Goal: Information Seeking & Learning: Find specific fact

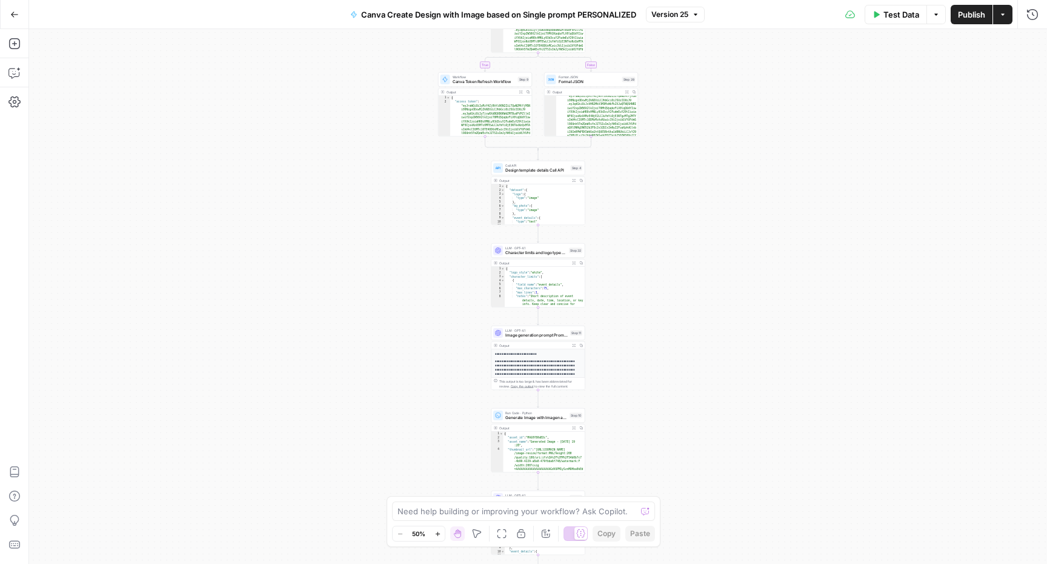
scroll to position [19, 0]
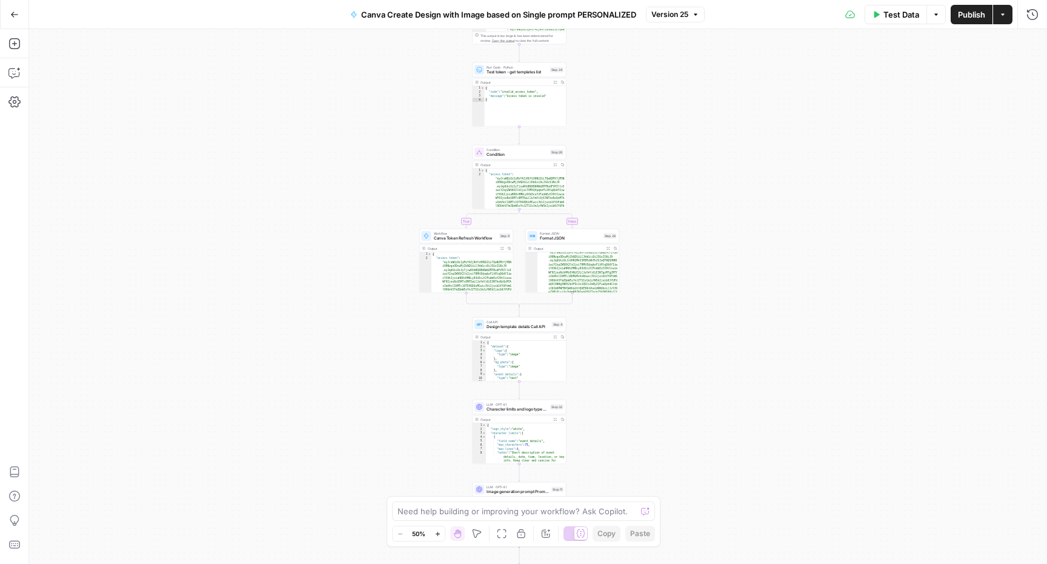
drag, startPoint x: 430, startPoint y: 159, endPoint x: 412, endPoint y: 321, distance: 162.9
click at [412, 321] on div "true false Workflow Input Settings Inputs Read from Grid Get Client Brand Kit a…" at bounding box center [538, 296] width 1018 height 535
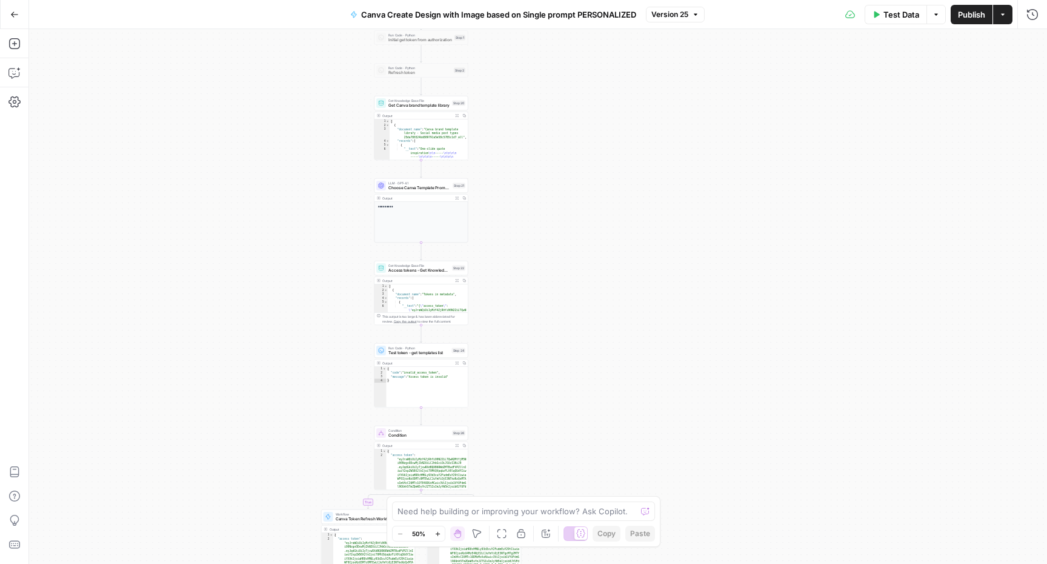
drag, startPoint x: 398, startPoint y: 287, endPoint x: 381, endPoint y: 580, distance: 293.3
click at [381, 563] on html "LP Production Workloads New Home Browse Insights Opportunities Your Data Recent…" at bounding box center [523, 282] width 1047 height 564
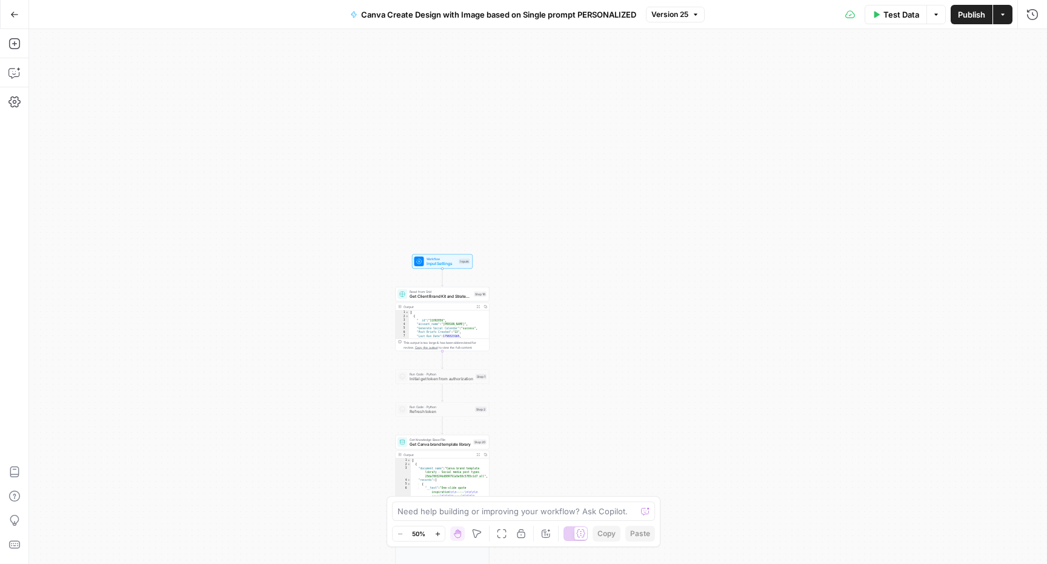
drag, startPoint x: 389, startPoint y: 253, endPoint x: 329, endPoint y: 575, distance: 326.8
click at [329, 563] on html "LP Production Workloads New Home Browse Insights Opportunities Your Data Recent…" at bounding box center [523, 282] width 1047 height 564
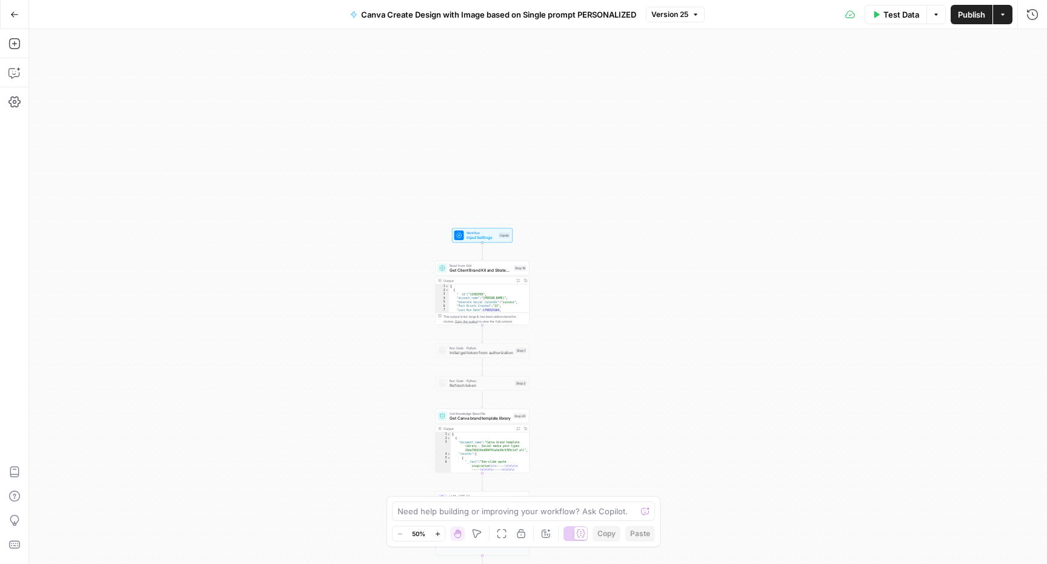
drag, startPoint x: 351, startPoint y: 425, endPoint x: 412, endPoint y: 384, distance: 73.5
click at [412, 384] on div "true false Workflow Input Settings Inputs Read from Grid Get Client Brand Kit a…" at bounding box center [538, 296] width 1018 height 535
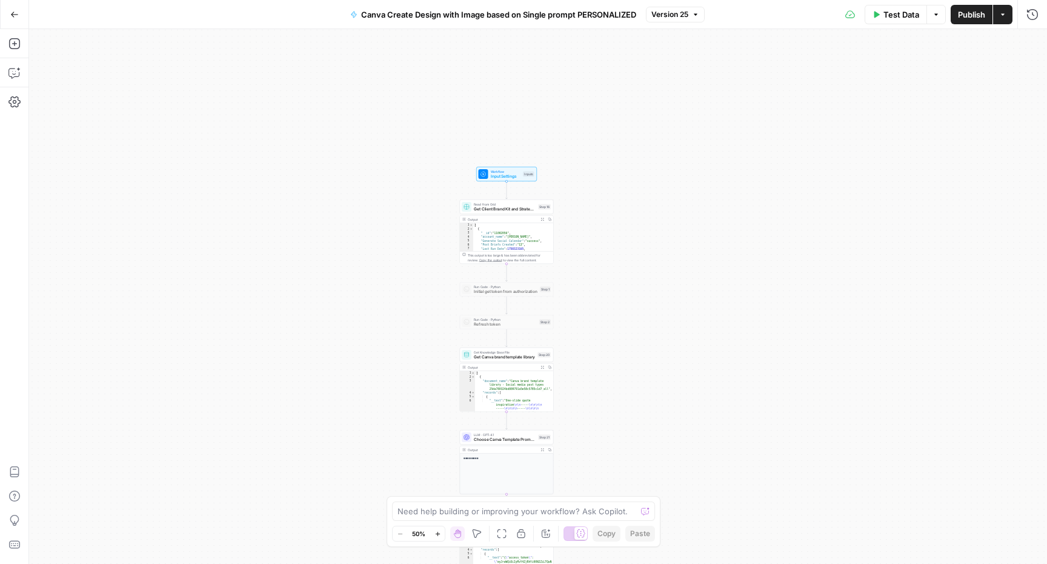
drag, startPoint x: 428, startPoint y: 378, endPoint x: 468, endPoint y: 245, distance: 138.6
click at [468, 245] on div "true false Workflow Input Settings Inputs Read from Grid Get Client Brand Kit a…" at bounding box center [538, 296] width 1018 height 535
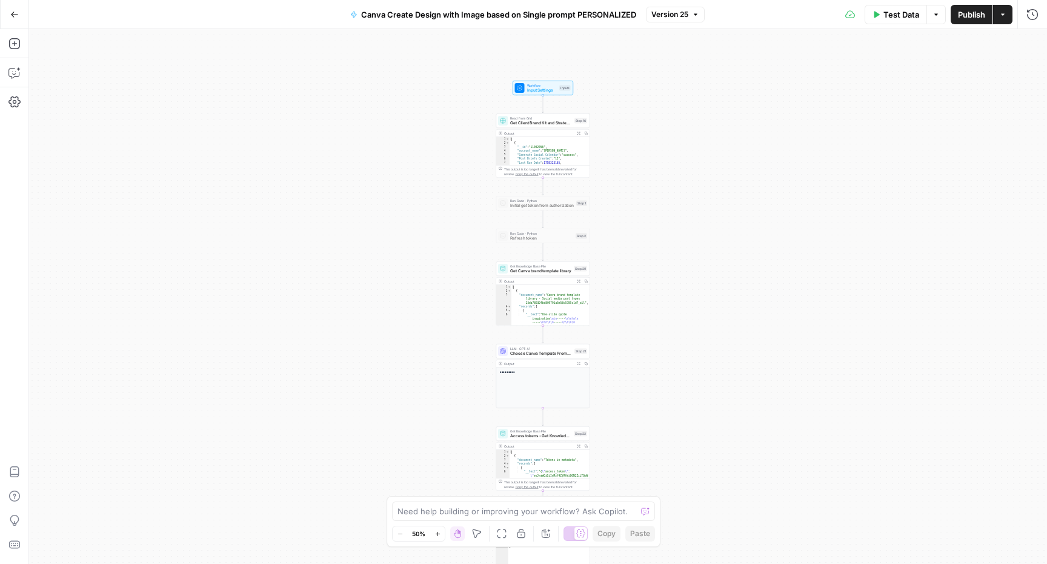
click at [11, 14] on icon "button" at bounding box center [14, 14] width 7 height 5
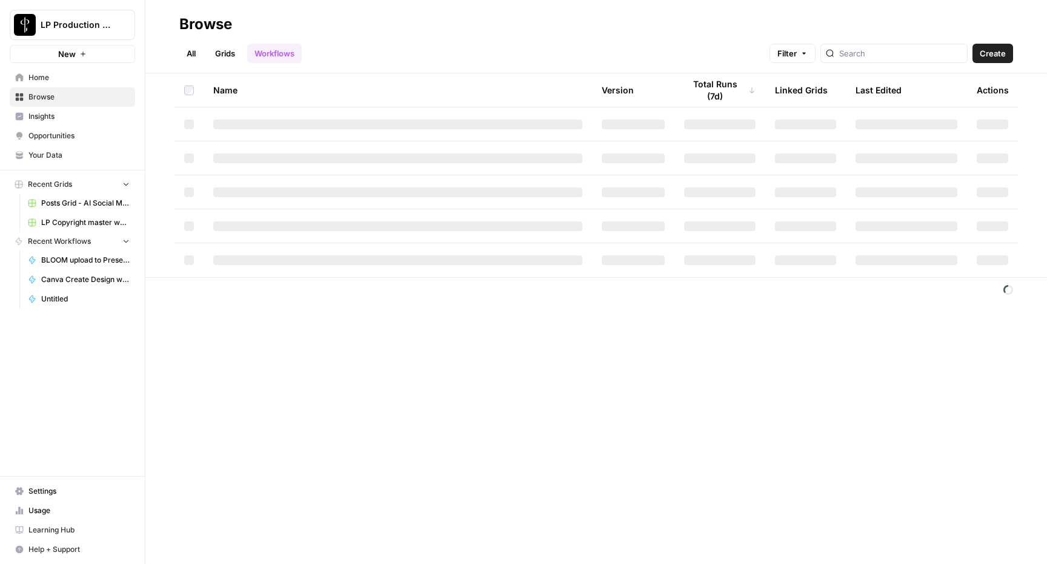
click at [89, 145] on link "Your Data" at bounding box center [72, 154] width 125 height 19
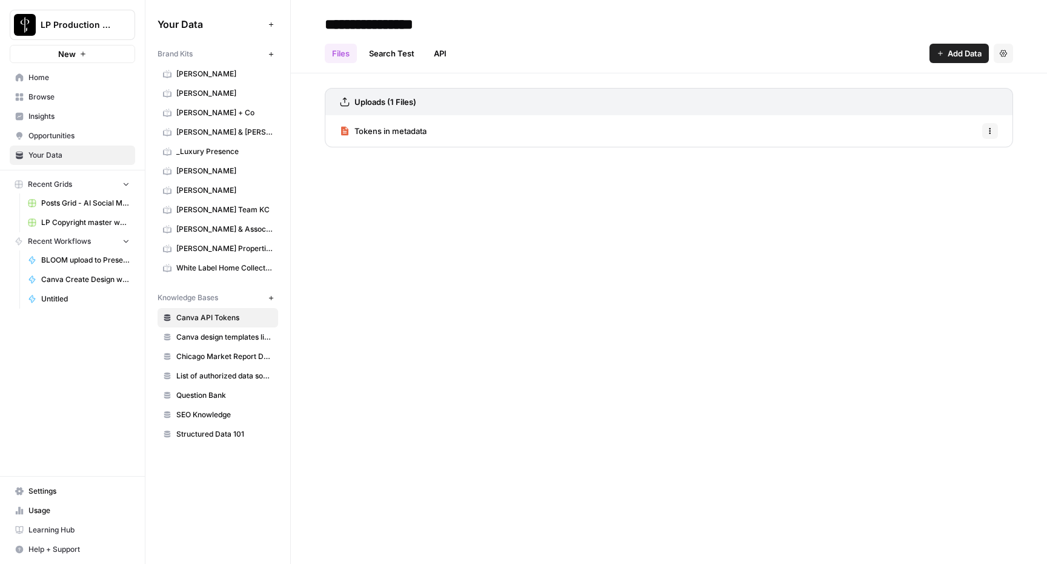
click at [202, 321] on span "Canva API Tokens" at bounding box center [224, 317] width 96 height 11
click at [427, 121] on link "Tokens in metadata" at bounding box center [383, 131] width 87 height 32
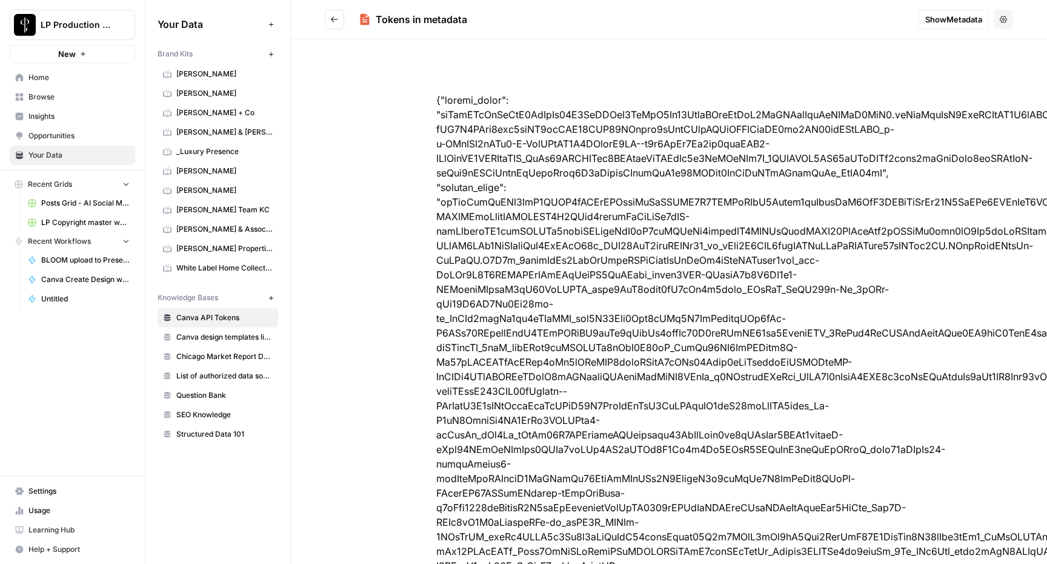
drag, startPoint x: 443, startPoint y: 103, endPoint x: 680, endPoint y: 424, distance: 399.1
click at [680, 424] on div at bounding box center [669, 384] width 543 height 640
click at [680, 426] on div at bounding box center [669, 384] width 543 height 640
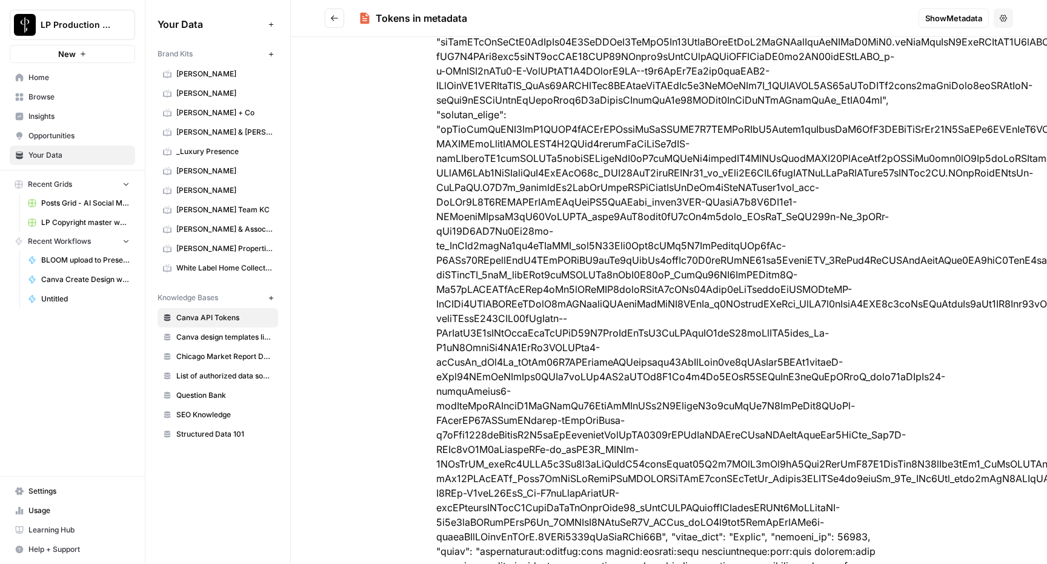
scroll to position [150, 0]
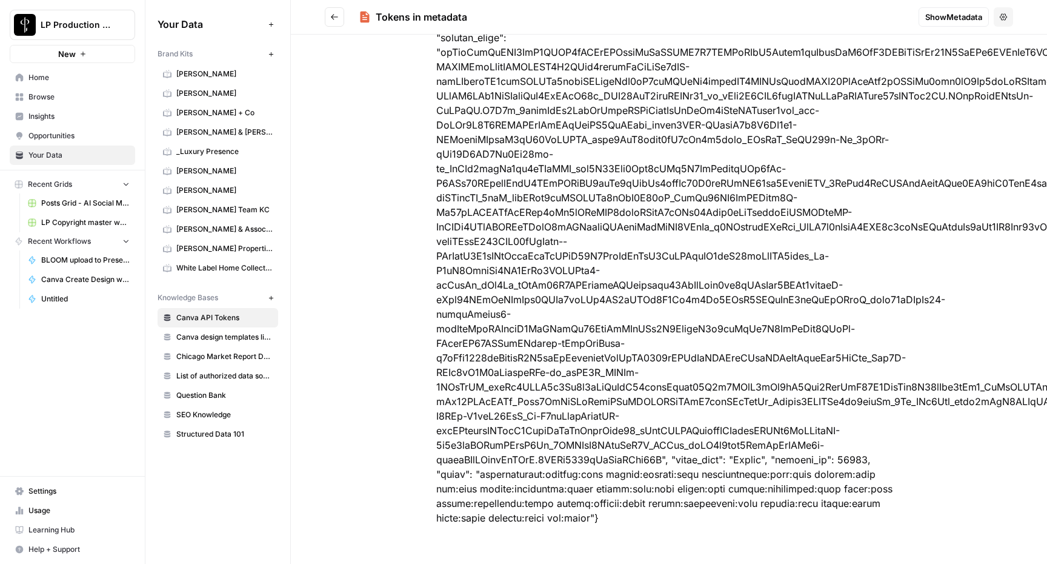
drag, startPoint x: 442, startPoint y: 112, endPoint x: 613, endPoint y: 510, distance: 433.1
click at [613, 510] on div at bounding box center [669, 234] width 543 height 640
copy div "eyJraWQiOiIyMzY4ZjRhYi00N2ZiLTQwN2MtYjM5Ni00NzgxODcwMjZkN2UiLCJhbGciOiJSUzI1NiJ…"
click at [321, 21] on header "Tokens in metadata Show Metadata Options" at bounding box center [669, 17] width 757 height 35
click at [327, 21] on button "Go back" at bounding box center [334, 16] width 19 height 19
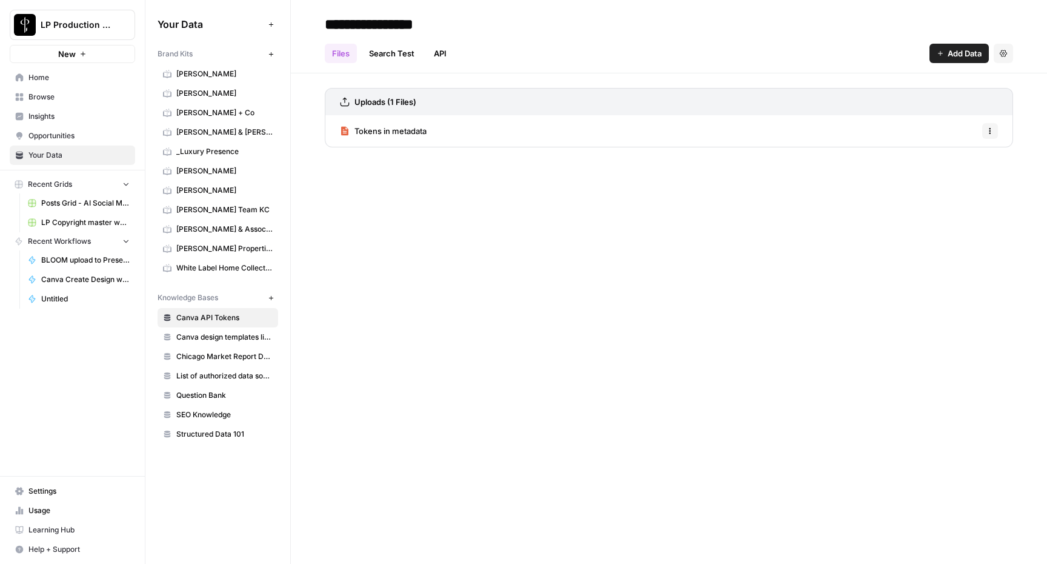
click at [437, 58] on link "API" at bounding box center [440, 53] width 27 height 19
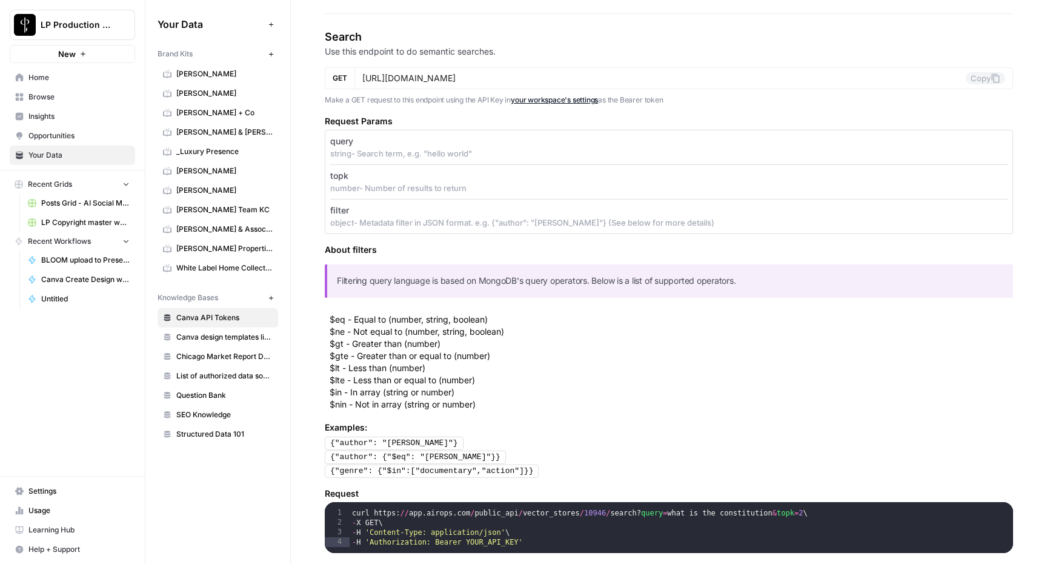
scroll to position [234, 0]
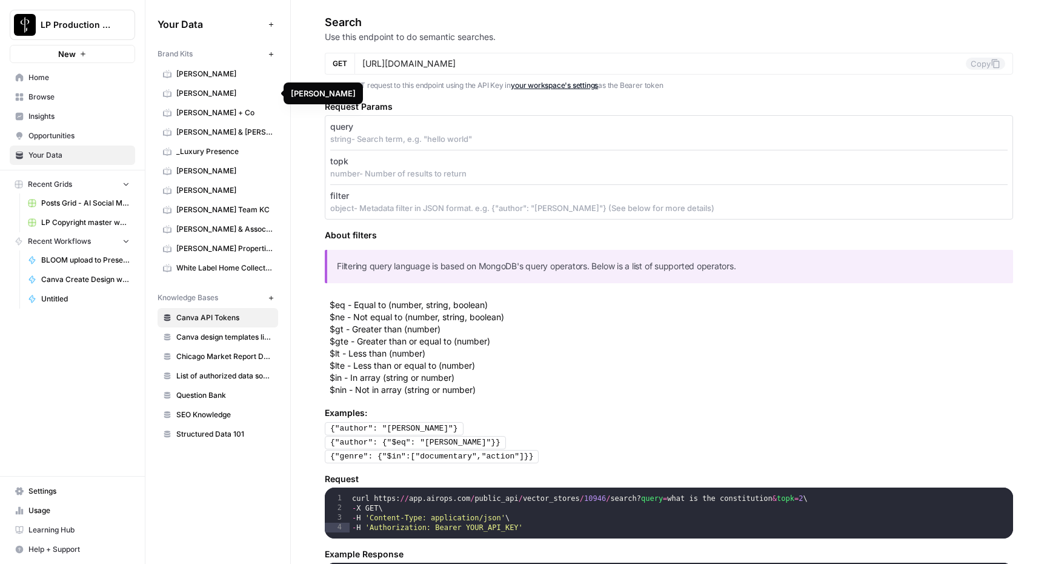
click at [218, 91] on span "Clayton Wolfe" at bounding box center [224, 93] width 96 height 11
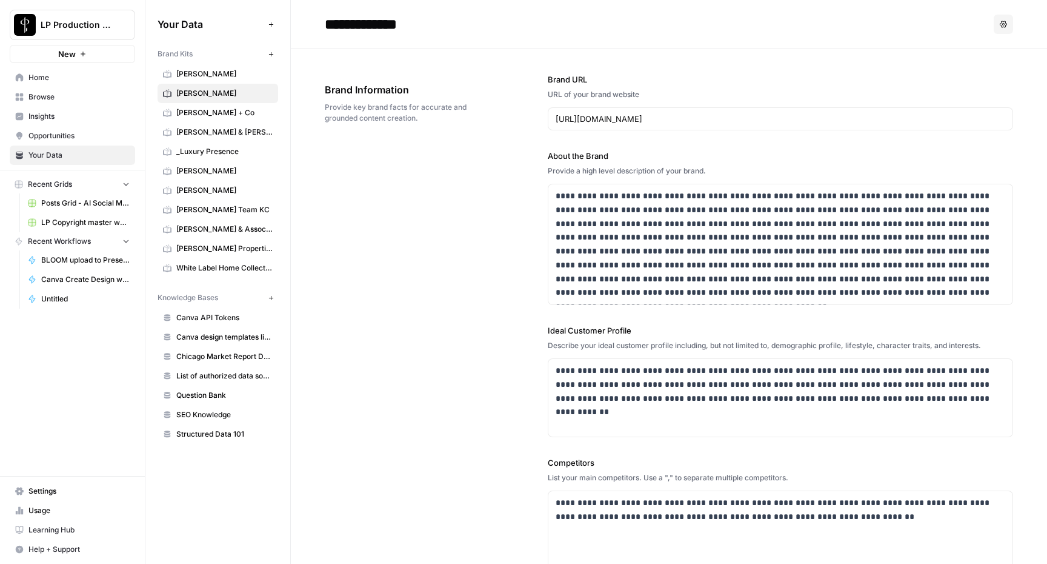
click at [216, 313] on span "Canva API Tokens" at bounding box center [224, 317] width 96 height 11
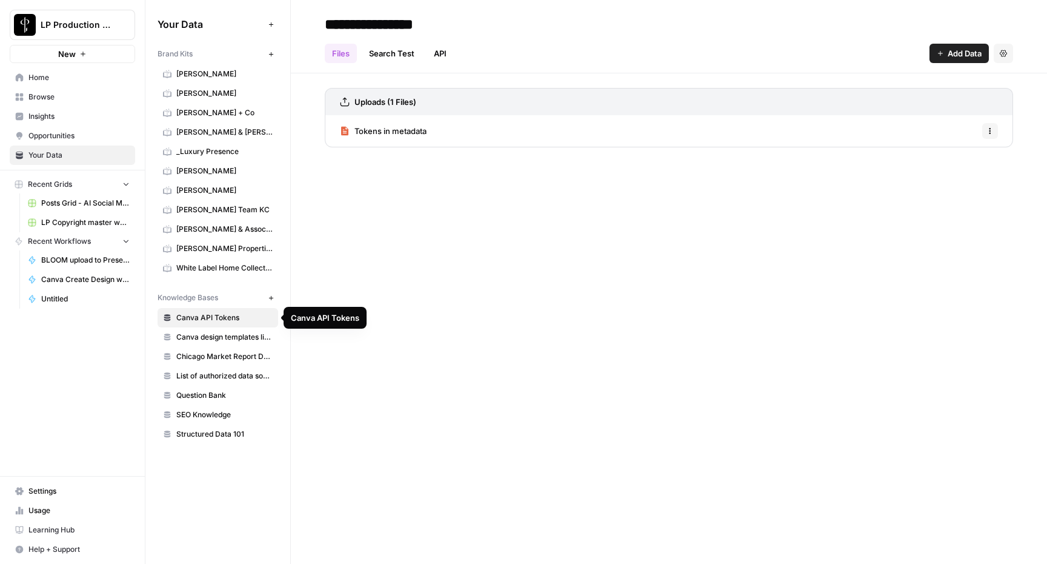
click at [205, 335] on span "Canva design templates library" at bounding box center [224, 337] width 96 height 11
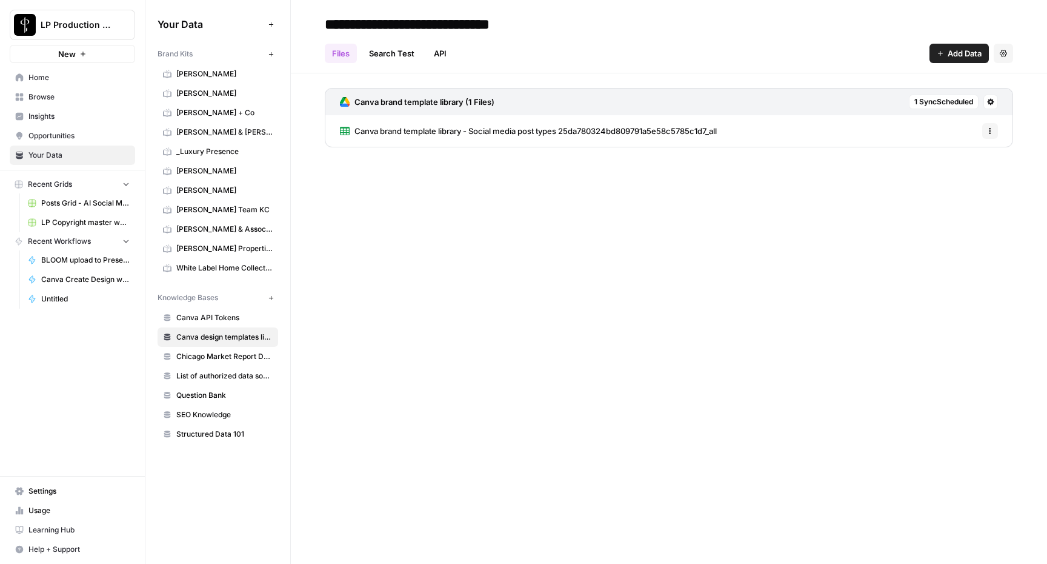
click at [424, 126] on span "Canva brand template library - Social media post types 25da780324bd809791a5e58c…" at bounding box center [536, 131] width 362 height 12
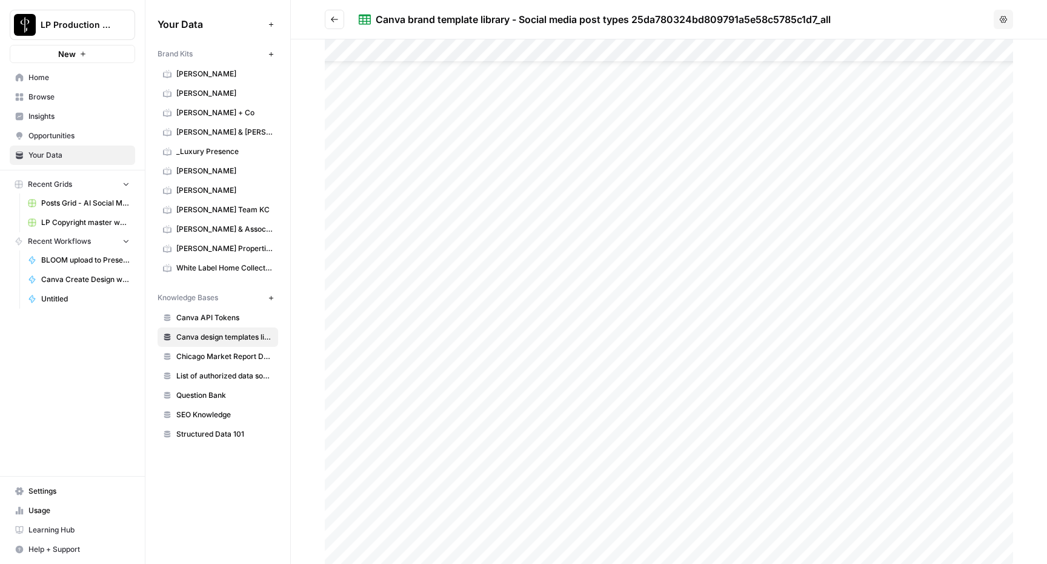
scroll to position [41, 0]
click at [458, 426] on div at bounding box center [669, 301] width 689 height 524
click at [439, 420] on div at bounding box center [669, 301] width 689 height 524
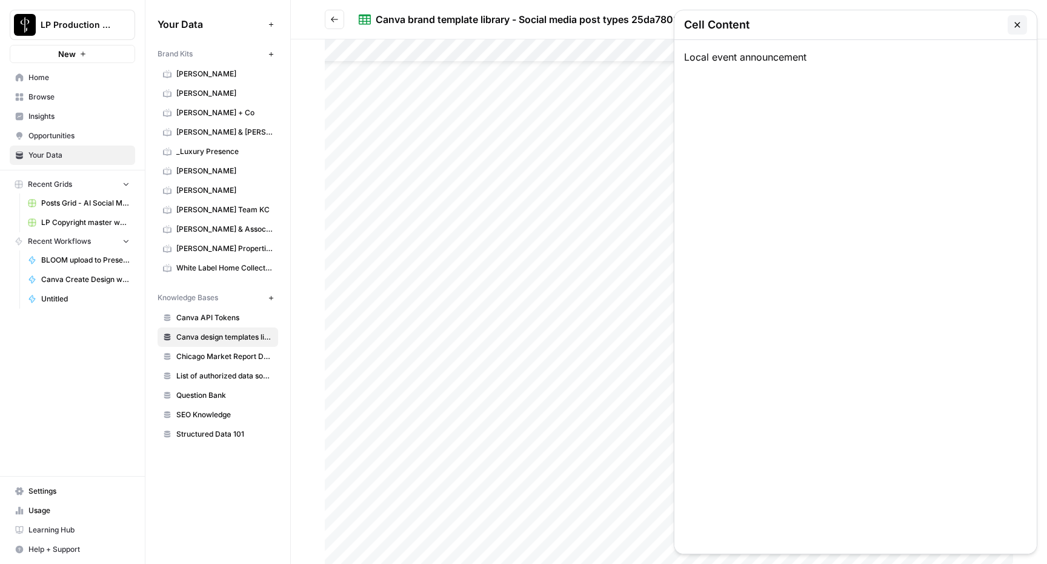
click at [1020, 26] on icon "button" at bounding box center [1017, 24] width 5 height 5
click at [786, 423] on div at bounding box center [669, 301] width 689 height 524
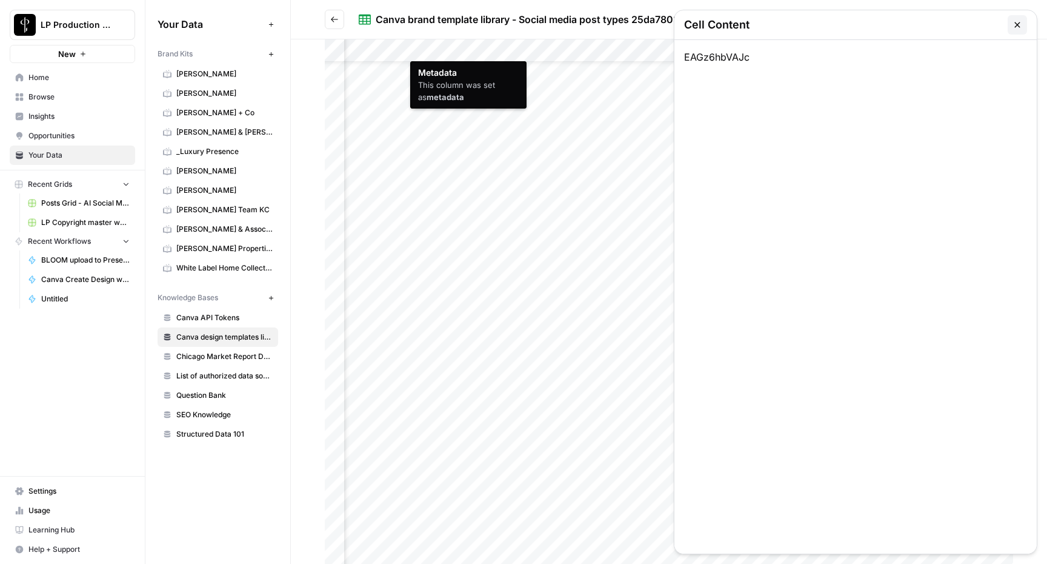
drag, startPoint x: 763, startPoint y: 58, endPoint x: 671, endPoint y: 56, distance: 91.6
click at [670, 56] on div "Metadata This column was set as metadata Cell Content EAGz6hbVAJc" at bounding box center [669, 301] width 757 height 524
click at [787, 74] on div "EAGz6hbVAJc" at bounding box center [856, 296] width 362 height 513
drag, startPoint x: 765, startPoint y: 50, endPoint x: 688, endPoint y: 51, distance: 77.0
click at [688, 51] on div "EAGz6hbVAJc" at bounding box center [856, 296] width 362 height 513
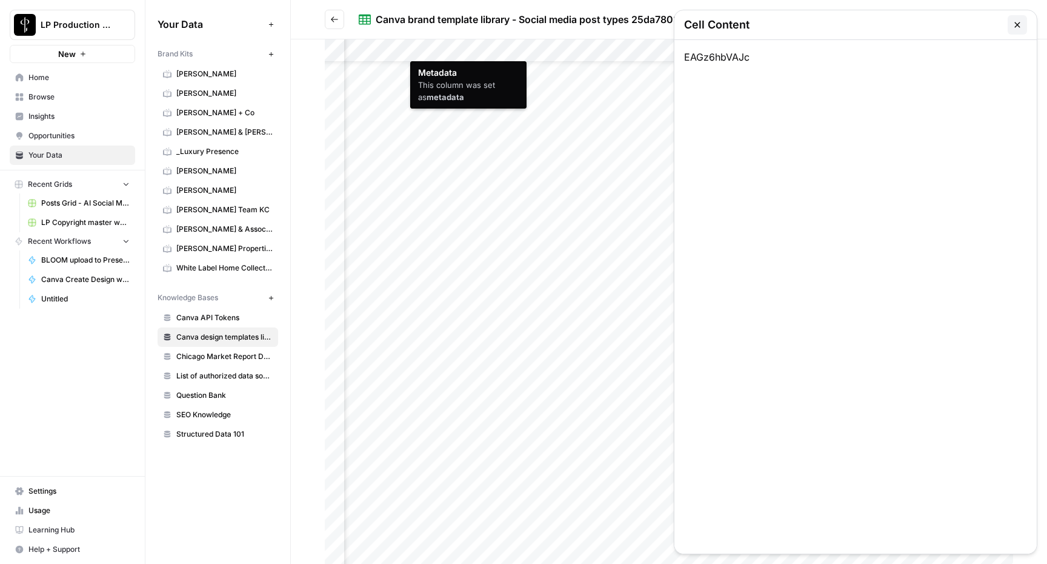
click at [725, 62] on div "EAGz6hbVAJc" at bounding box center [856, 296] width 362 height 513
drag, startPoint x: 754, startPoint y: 57, endPoint x: 680, endPoint y: 57, distance: 74.0
click at [680, 57] on div "EAGz6hbVAJc" at bounding box center [856, 296] width 362 height 513
copy div "EAGz6hbVAJc"
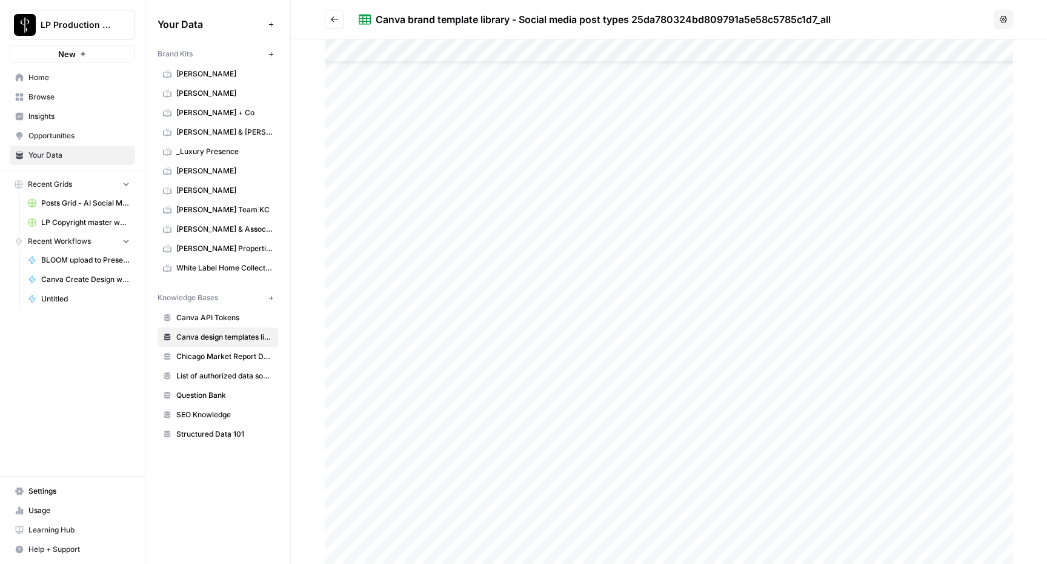
click at [59, 96] on span "Browse" at bounding box center [78, 97] width 101 height 11
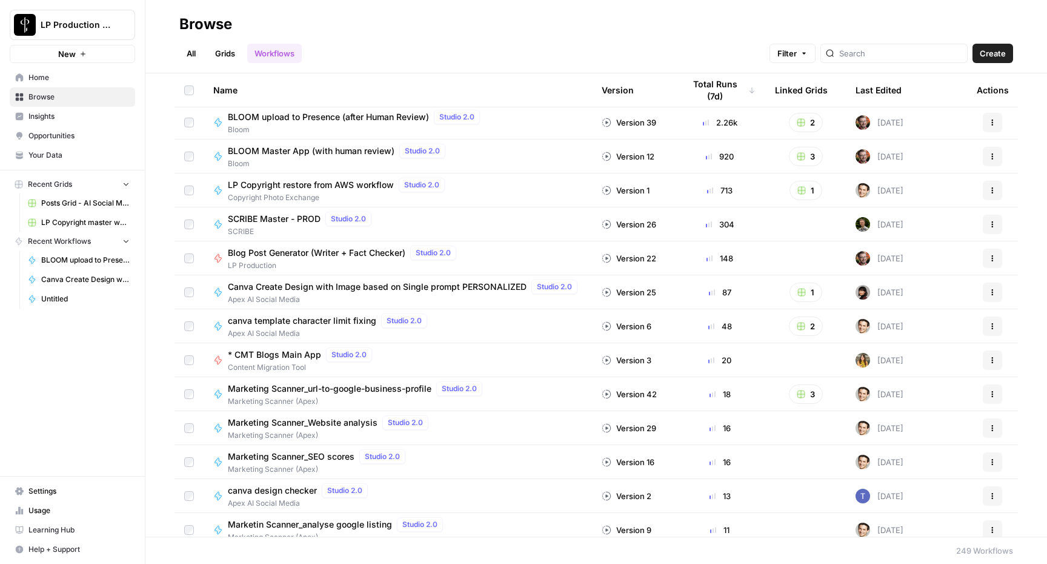
scroll to position [37, 0]
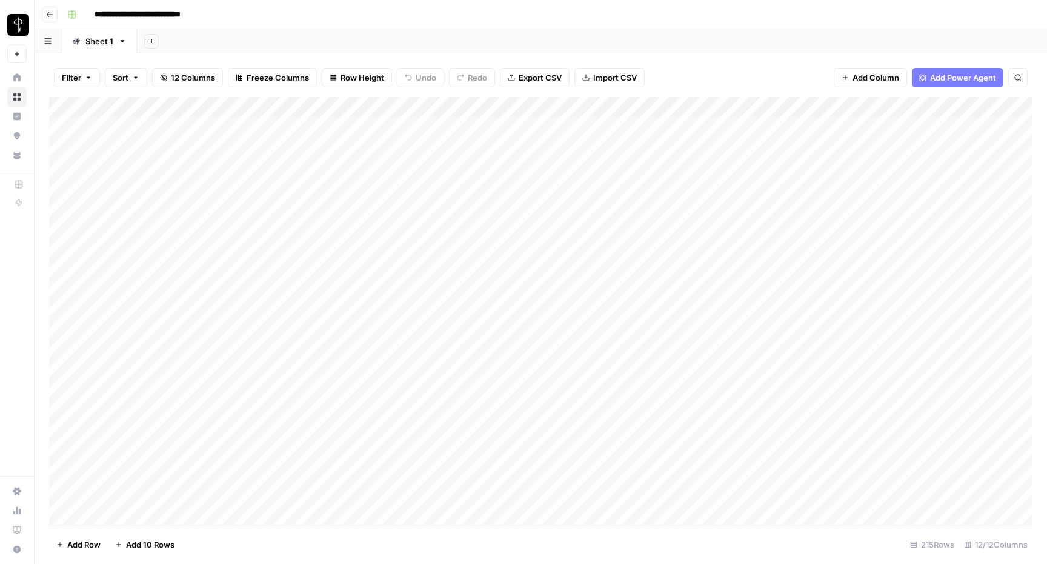
click at [687, 292] on div "Add Column" at bounding box center [541, 310] width 984 height 427
click at [707, 292] on div "Add Column" at bounding box center [541, 310] width 984 height 427
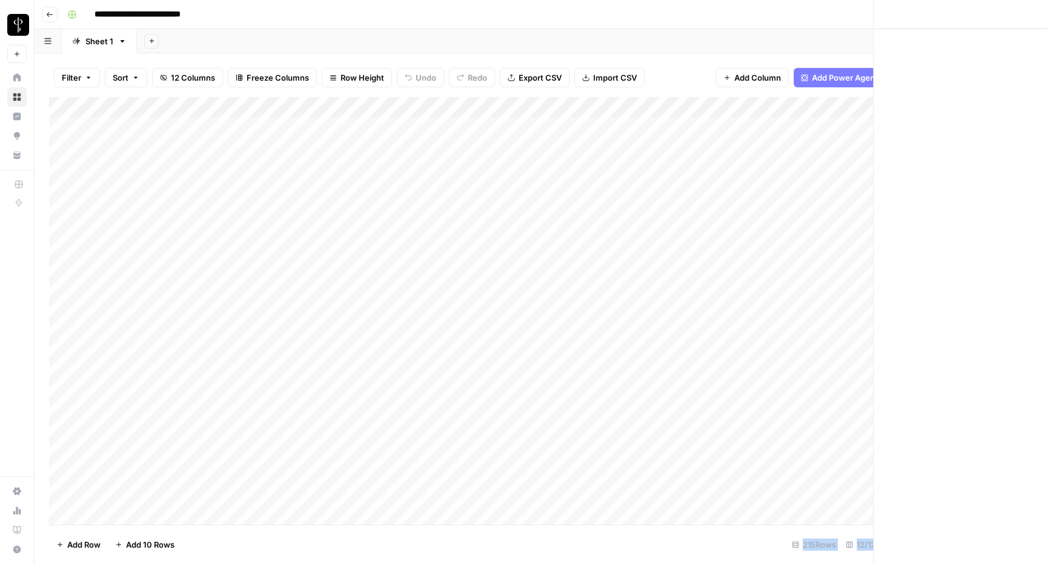
click at [707, 292] on div at bounding box center [767, 292] width 188 height 22
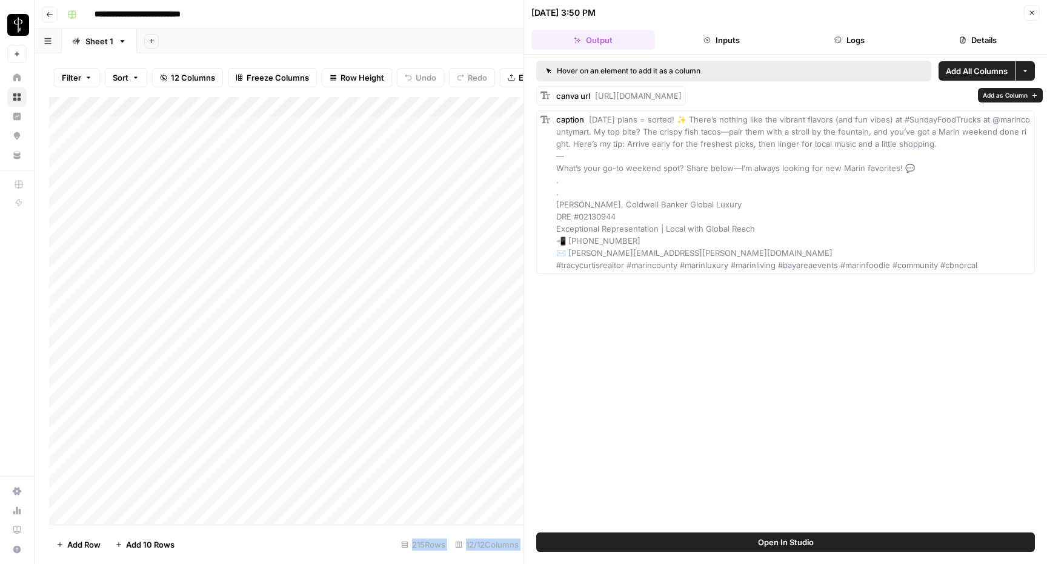
drag, startPoint x: 701, startPoint y: 110, endPoint x: 594, endPoint y: 93, distance: 108.0
click at [594, 93] on div "canva url [URL][DOMAIN_NAME]" at bounding box center [618, 96] width 125 height 12
copy span "[URL][DOMAIN_NAME]"
